Goal: Transaction & Acquisition: Purchase product/service

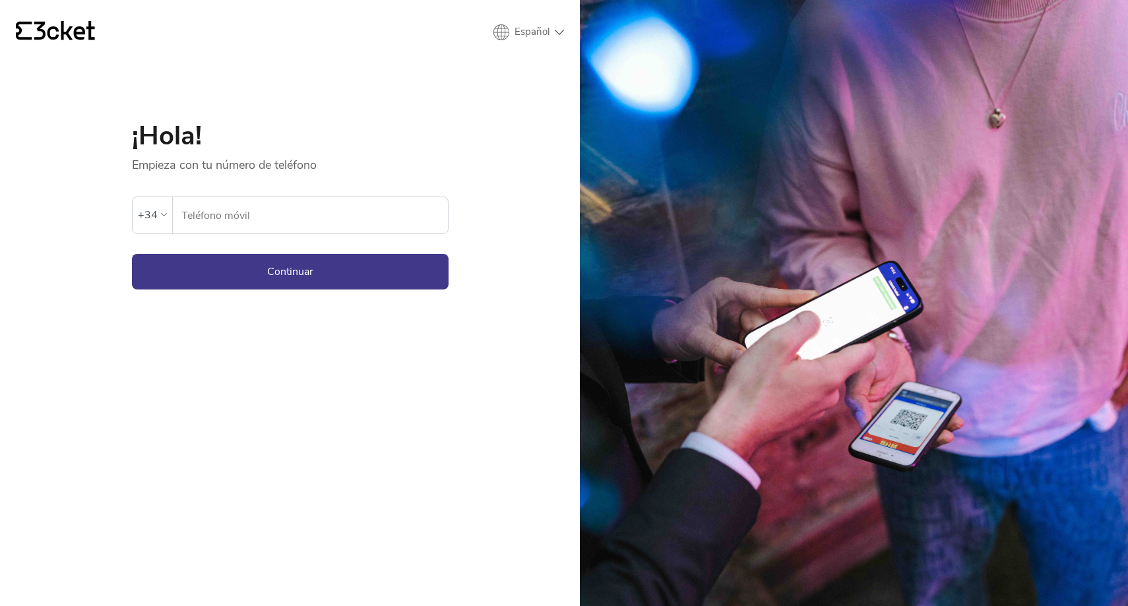
select select "pt_PT"
click at [291, 226] on input "Telemóvel" at bounding box center [317, 215] width 261 height 36
type input "91"
type input "910618335"
click at [263, 261] on button "Continuar" at bounding box center [290, 272] width 317 height 36
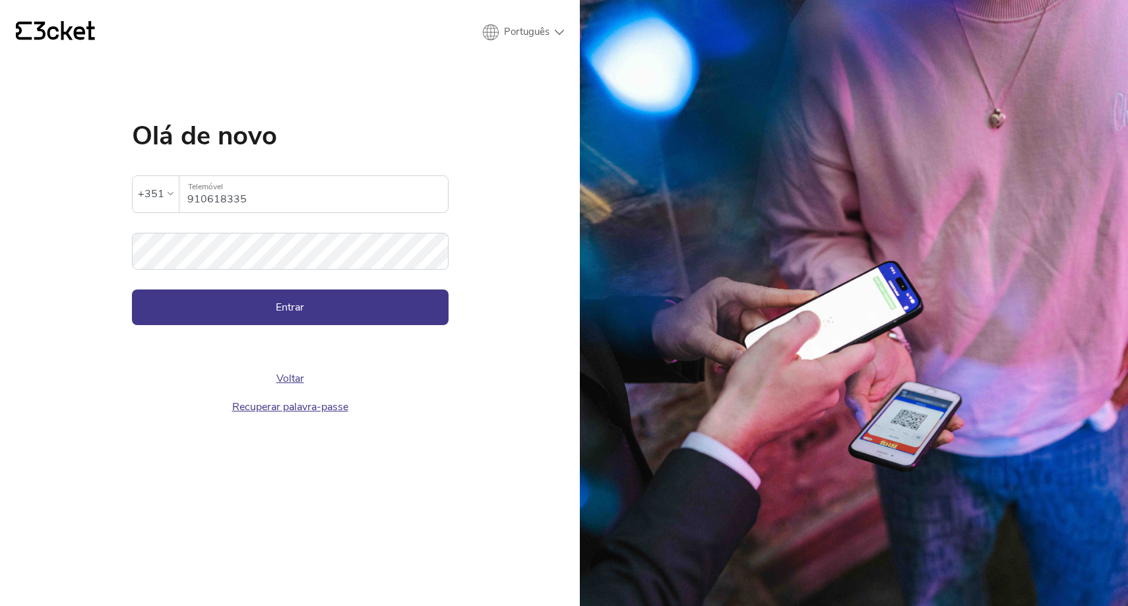
click at [336, 340] on div "Voltar Recuperar palavra-passe" at bounding box center [290, 373] width 317 height 96
click at [363, 301] on button "Entrar" at bounding box center [290, 308] width 317 height 36
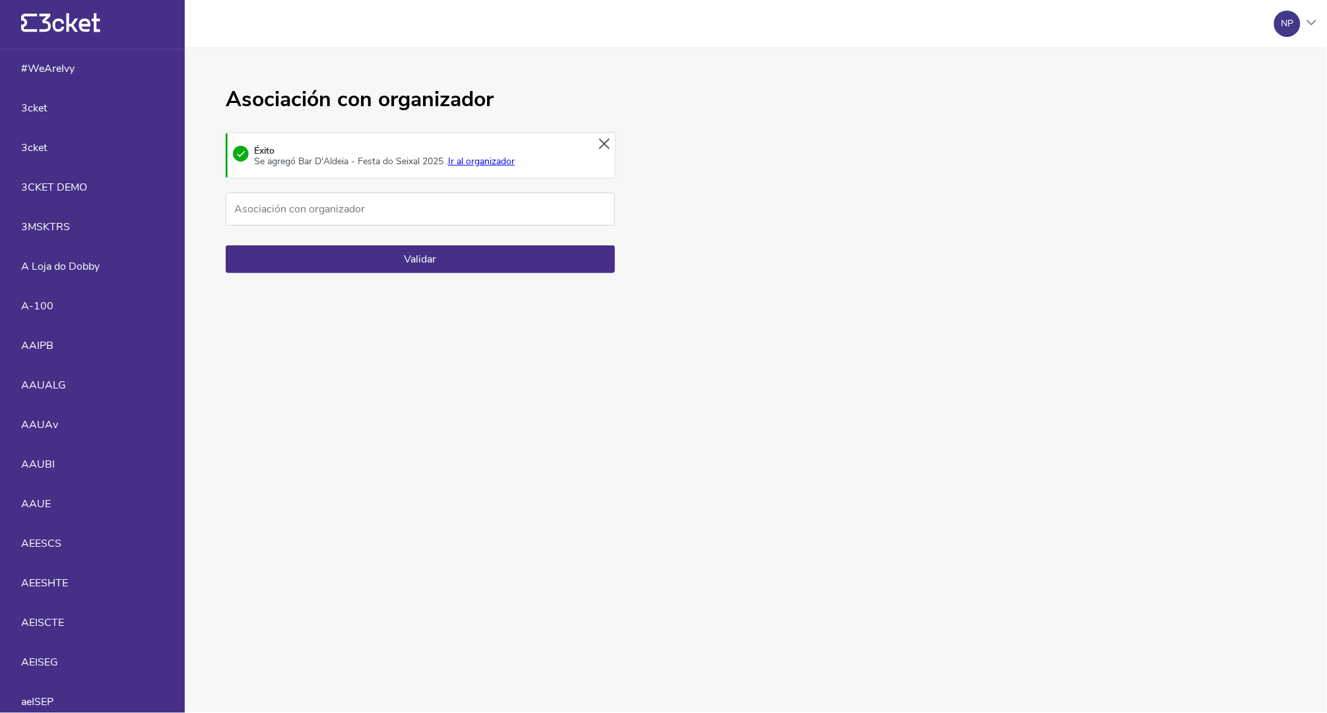
click at [527, 148] on div "Éxito Se agregó Bar D'Aldeia - Festa do Seixal 2025 . Ir al organizador" at bounding box center [420, 155] width 389 height 44
click at [515, 156] on div "Éxito Se agregó Bar D'Aldeia - Festa do Seixal 2025 . Ir al organizador" at bounding box center [382, 156] width 266 height 21
click at [514, 164] on link "Ir al organizador" at bounding box center [481, 161] width 67 height 13
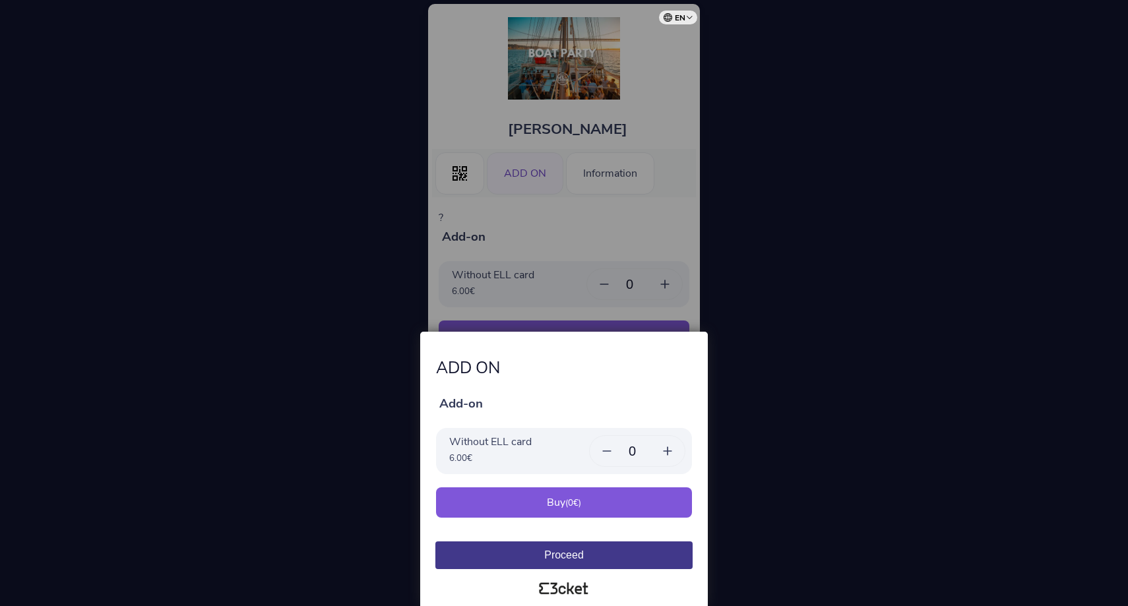
click at [665, 449] on icon at bounding box center [667, 451] width 13 height 13
type input "1"
click at [635, 492] on div "Buy ( 6.00 €)" at bounding box center [564, 503] width 256 height 30
click at [584, 218] on div at bounding box center [564, 303] width 1128 height 606
click at [604, 556] on button "Proceed" at bounding box center [564, 556] width 257 height 28
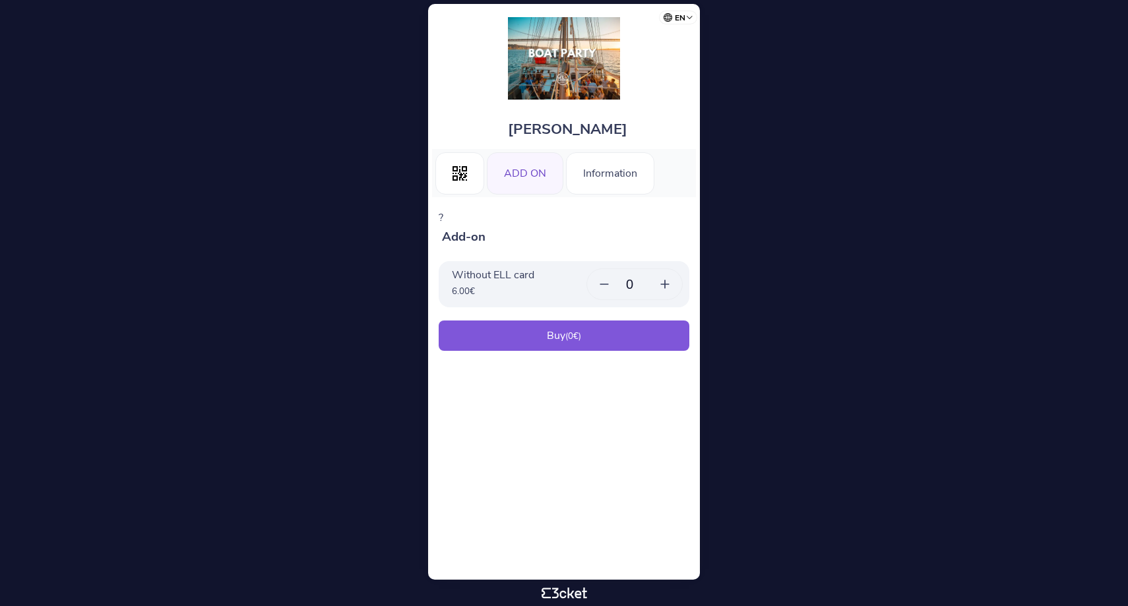
click at [667, 283] on icon at bounding box center [665, 284] width 13 height 13
click at [674, 294] on div at bounding box center [665, 284] width 34 height 30
click at [674, 285] on div at bounding box center [665, 284] width 34 height 30
click at [667, 284] on icon at bounding box center [665, 284] width 8 height 0
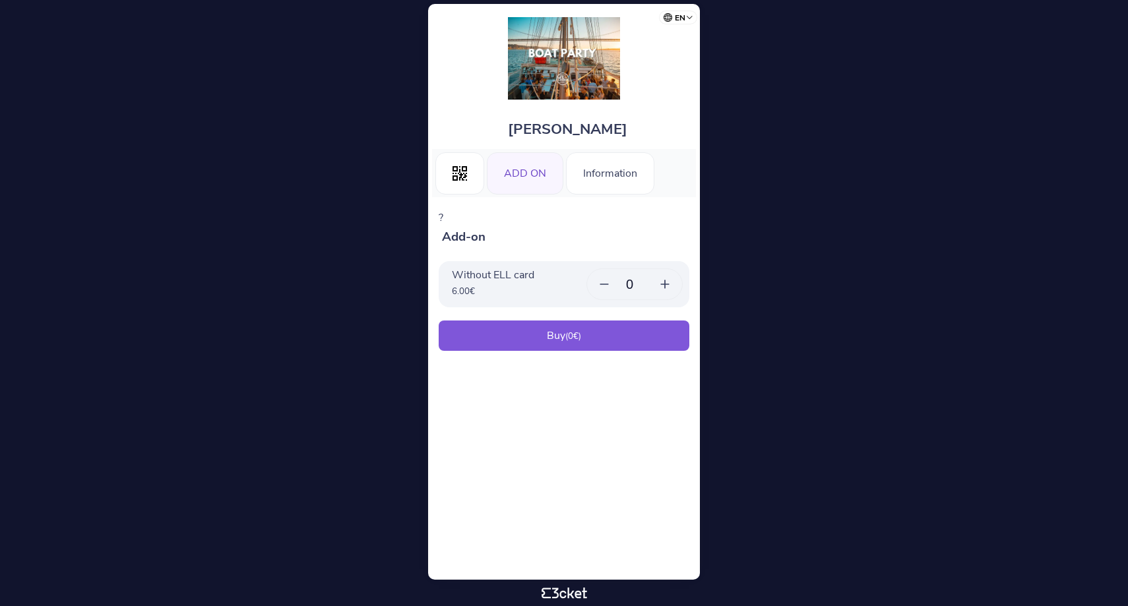
click at [666, 283] on icon at bounding box center [665, 284] width 13 height 13
click at [540, 174] on div "ADD ON" at bounding box center [525, 173] width 77 height 42
click at [667, 284] on icon at bounding box center [665, 284] width 13 height 13
click at [591, 323] on div "Buy ( 6.00 €)" at bounding box center [564, 336] width 251 height 30
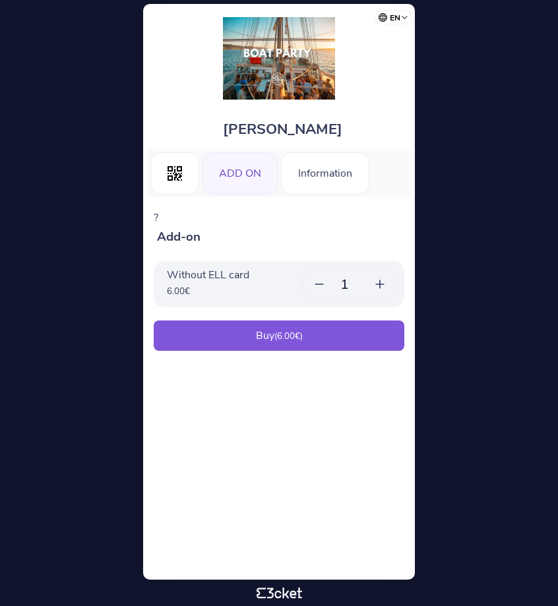
click at [290, 332] on span "6.00" at bounding box center [286, 337] width 18 height 12
click at [277, 333] on small "( 6.00 €)" at bounding box center [289, 337] width 28 height 12
click at [471, 333] on body "en Português ([GEOGRAPHIC_DATA]) English Español Catalan [DEMOGRAPHIC_DATA] [PE…" at bounding box center [279, 303] width 548 height 596
click at [255, 340] on div "Buy ( 6.00 €)" at bounding box center [279, 336] width 251 height 30
click at [386, 275] on div at bounding box center [380, 284] width 34 height 30
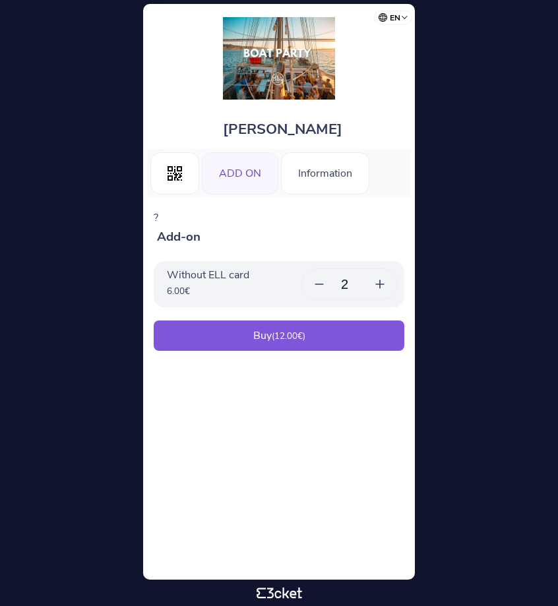
click at [383, 282] on icon at bounding box center [380, 284] width 13 height 13
click at [308, 325] on div "Buy ( 18.00 €)" at bounding box center [279, 336] width 251 height 30
click at [354, 288] on input "3" at bounding box center [350, 284] width 26 height 15
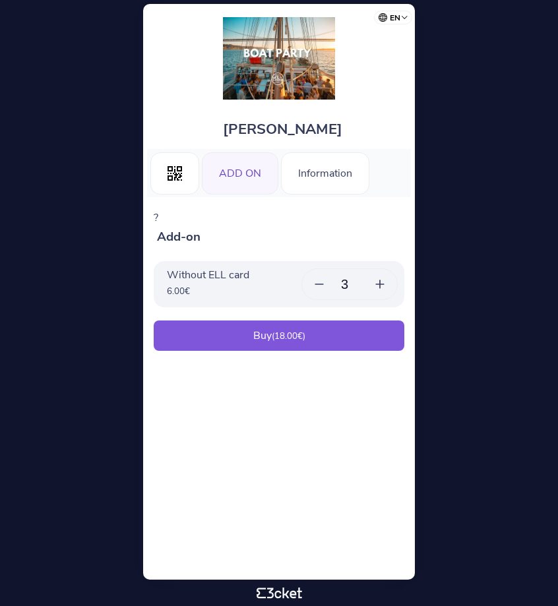
click at [334, 280] on div at bounding box center [319, 284] width 34 height 30
click at [327, 280] on div at bounding box center [319, 284] width 34 height 30
click at [397, 289] on div "Without ELL card 6.00 € 0 15 0x" at bounding box center [279, 284] width 251 height 46
click at [376, 279] on icon at bounding box center [380, 284] width 13 height 13
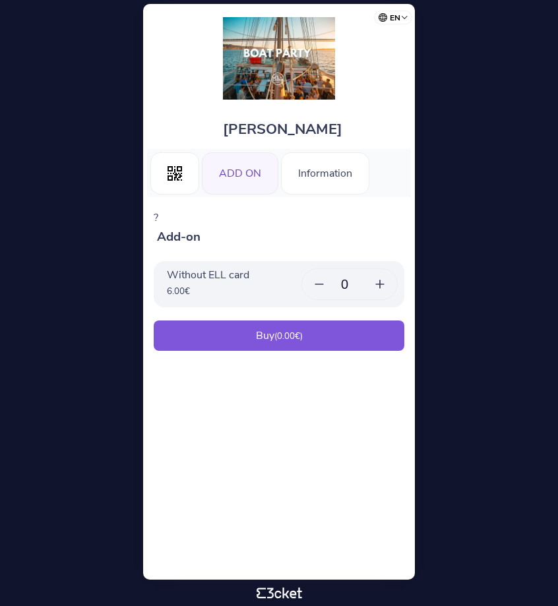
type input "1"
click at [417, 259] on body "en Português ([GEOGRAPHIC_DATA]) English Español Catalan [DEMOGRAPHIC_DATA] [PE…" at bounding box center [279, 303] width 548 height 596
click at [255, 178] on div "ADD ON" at bounding box center [240, 173] width 77 height 42
click at [172, 174] on icon ".st0{fill-rule:evenodd;clip-rule:evenodd;}" at bounding box center [175, 173] width 15 height 15
click at [381, 284] on icon at bounding box center [380, 284] width 8 height 0
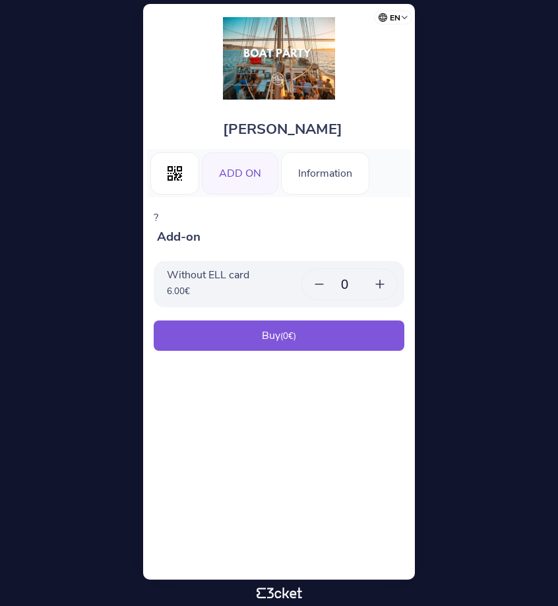
type input "1"
click at [373, 329] on div "Buy ( 6.00 €)" at bounding box center [279, 336] width 251 height 30
click at [468, 96] on body "en Português (Portugal) English Español Catalan Français Emil Lindgren .st0{fil…" at bounding box center [279, 303] width 548 height 596
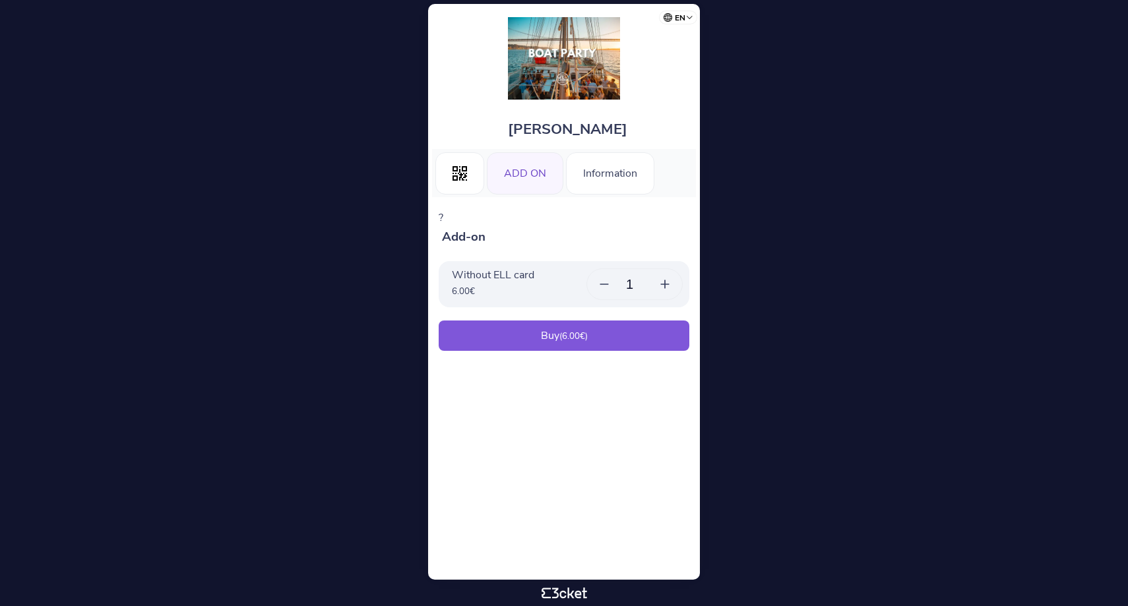
click at [530, 160] on div "ADD ON" at bounding box center [525, 173] width 77 height 42
click at [377, 190] on body "en Português ([GEOGRAPHIC_DATA]) English Español Catalan [DEMOGRAPHIC_DATA] [PE…" at bounding box center [564, 303] width 1118 height 596
click at [515, 183] on div "ADD ON" at bounding box center [525, 173] width 77 height 42
click at [666, 283] on icon at bounding box center [665, 284] width 13 height 13
click at [653, 348] on div "Buy ( 6.00 €)" at bounding box center [564, 336] width 251 height 30
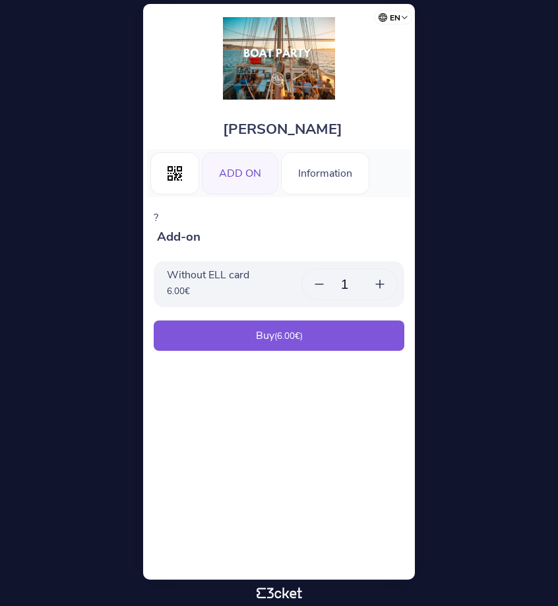
click at [494, 422] on body "en Português ([GEOGRAPHIC_DATA]) English Español Catalan [DEMOGRAPHIC_DATA] [PE…" at bounding box center [279, 303] width 548 height 596
click at [507, 223] on body "en Português ([GEOGRAPHIC_DATA]) English Español Catalan [DEMOGRAPHIC_DATA] [PE…" at bounding box center [279, 303] width 548 height 596
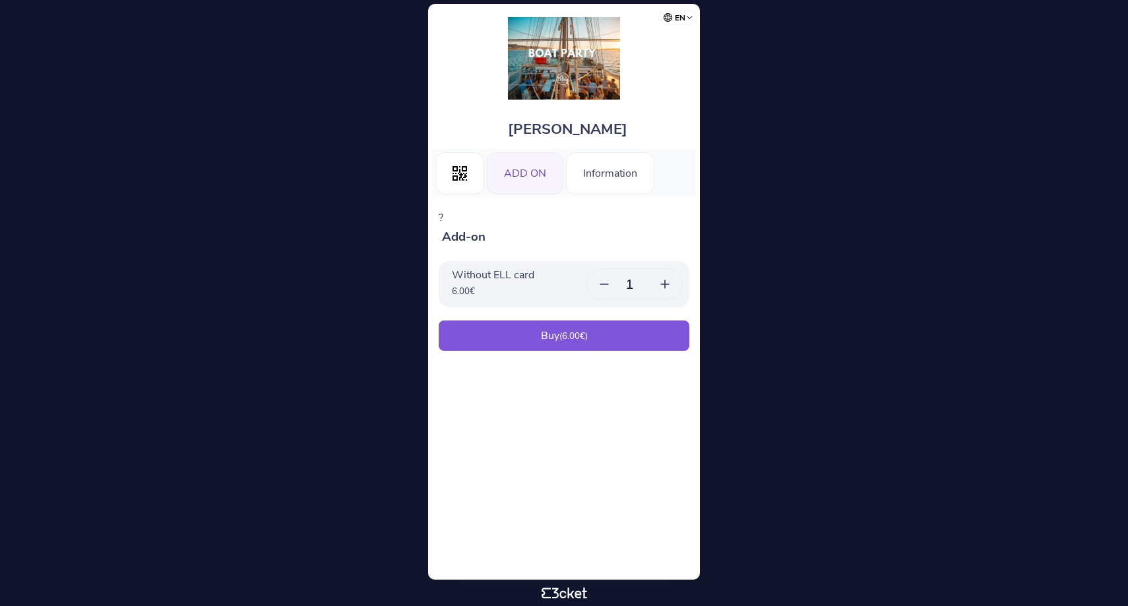
click at [450, 215] on p "?" at bounding box center [564, 218] width 251 height 15
click at [463, 215] on p "?" at bounding box center [564, 218] width 251 height 15
drag, startPoint x: 429, startPoint y: 212, endPoint x: 717, endPoint y: 237, distance: 289.4
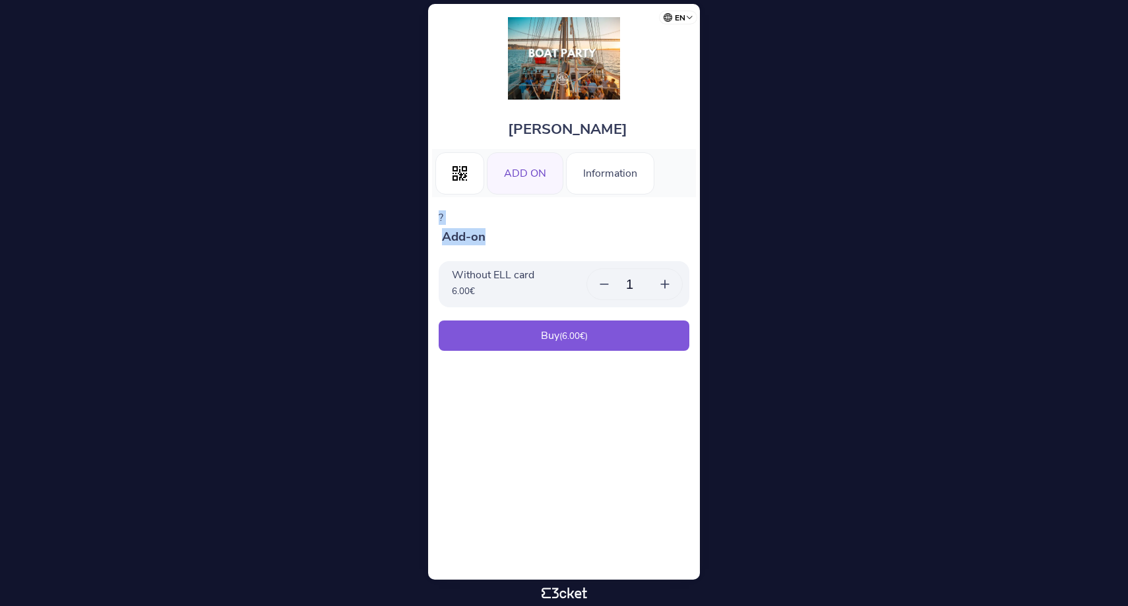
click at [717, 237] on body "en Português (Portugal) English Español Catalan Français Emil Lindgren .st0{fil…" at bounding box center [564, 303] width 1118 height 596
click at [718, 237] on body "en Português (Portugal) English Español Catalan Français Emil Lindgren .st0{fil…" at bounding box center [564, 303] width 1118 height 596
click at [480, 212] on p "?" at bounding box center [564, 218] width 251 height 15
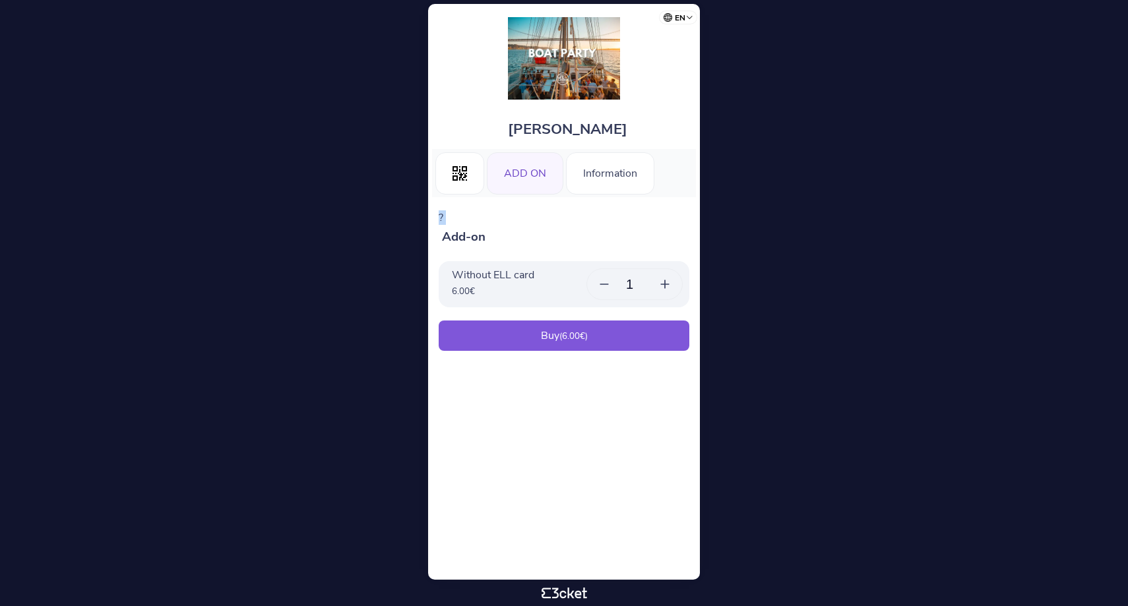
click at [500, 212] on p "?" at bounding box center [564, 218] width 251 height 15
click at [665, 283] on icon at bounding box center [665, 284] width 13 height 13
type input "2"
click at [649, 351] on div "Add-on Without ELL card 6.00 € 2 15 0x Buy ( 12.00 €)" at bounding box center [564, 296] width 251 height 136
click at [653, 339] on div "Buy ( 12.00 €)" at bounding box center [564, 336] width 251 height 30
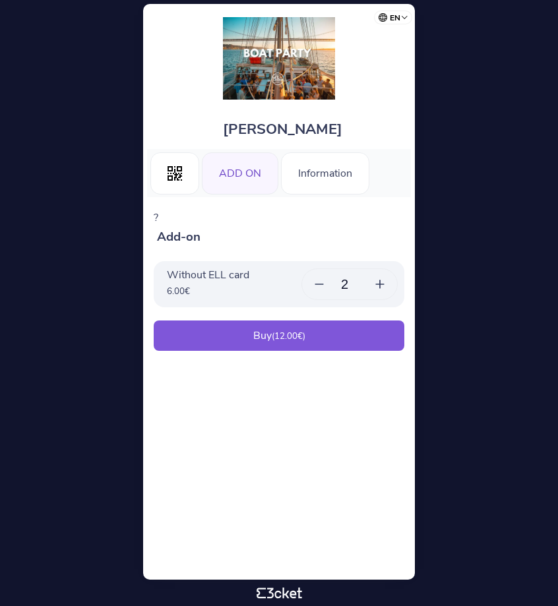
click at [449, 226] on body "en Português (Portugal) English Español Catalan Français Emil Lindgren .st0{fil…" at bounding box center [279, 303] width 548 height 596
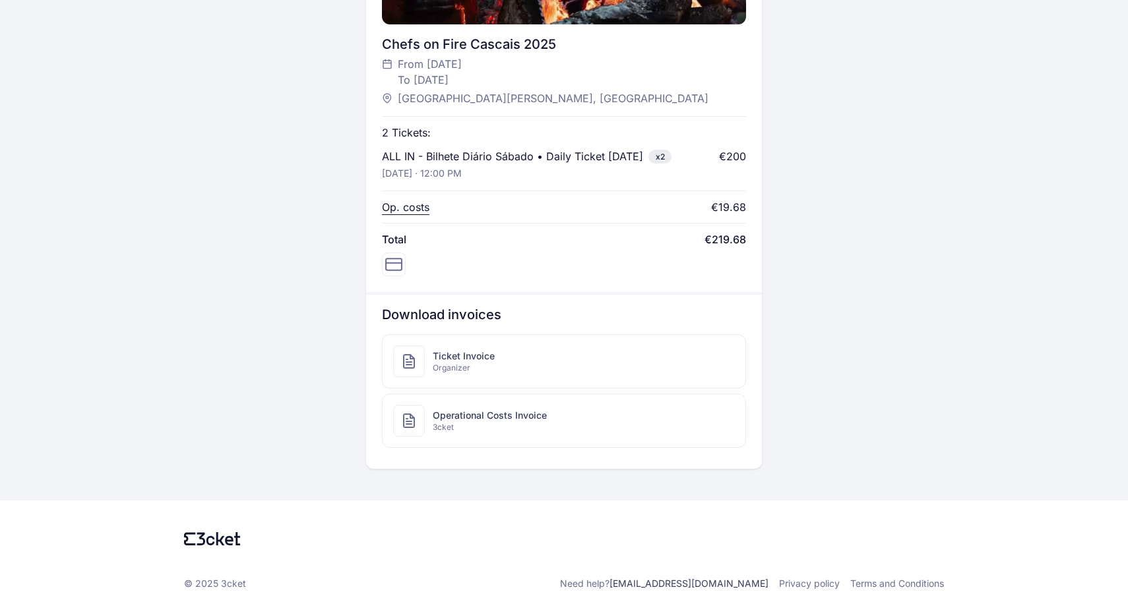
scroll to position [525, 0]
click at [514, 369] on div "Ticket Invoice Organizer" at bounding box center [564, 361] width 362 height 53
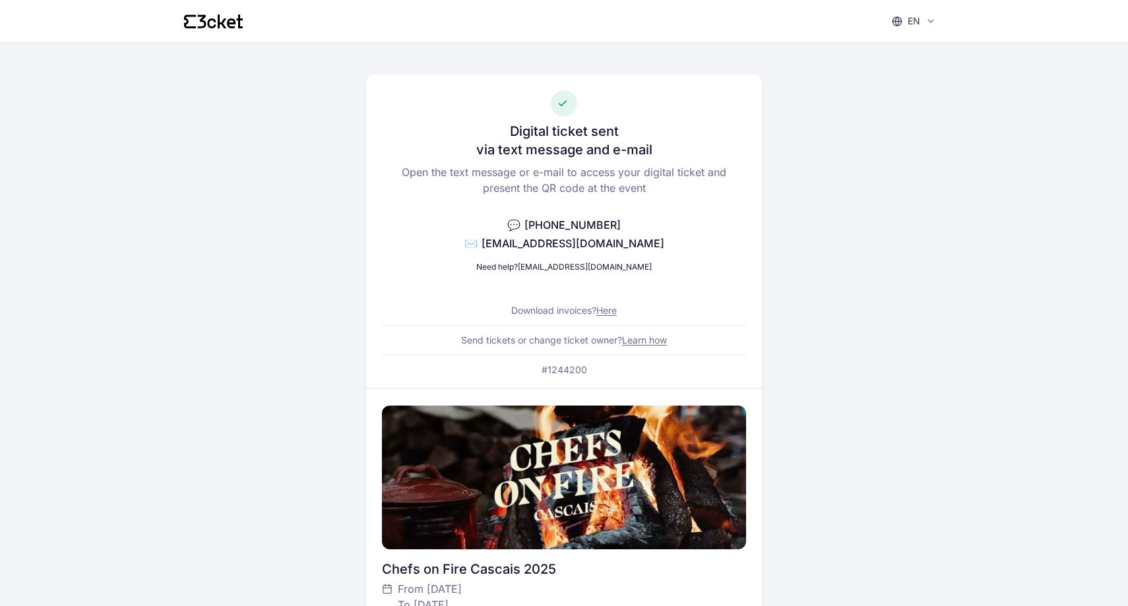
scroll to position [0, 0]
